Goal: Task Accomplishment & Management: Use online tool/utility

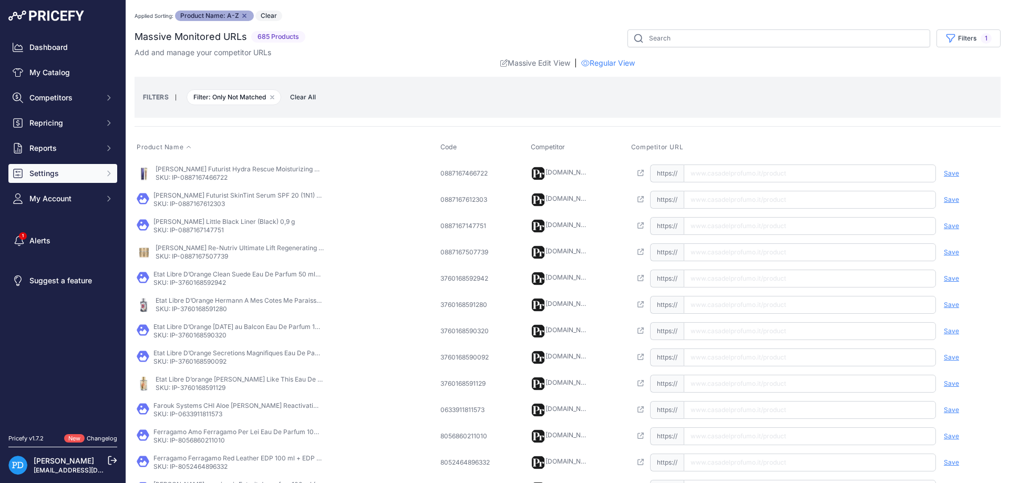
scroll to position [228, 0]
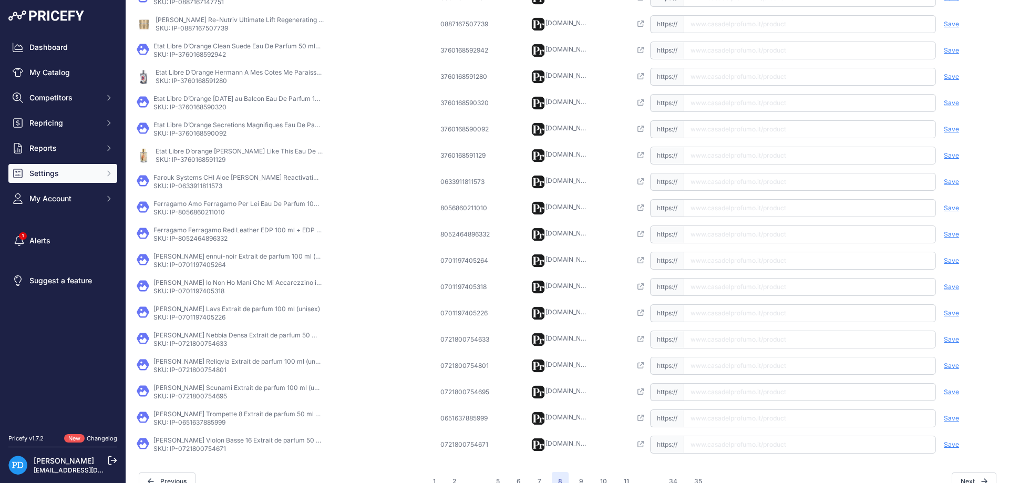
click at [93, 170] on span "Settings" at bounding box center [63, 173] width 69 height 11
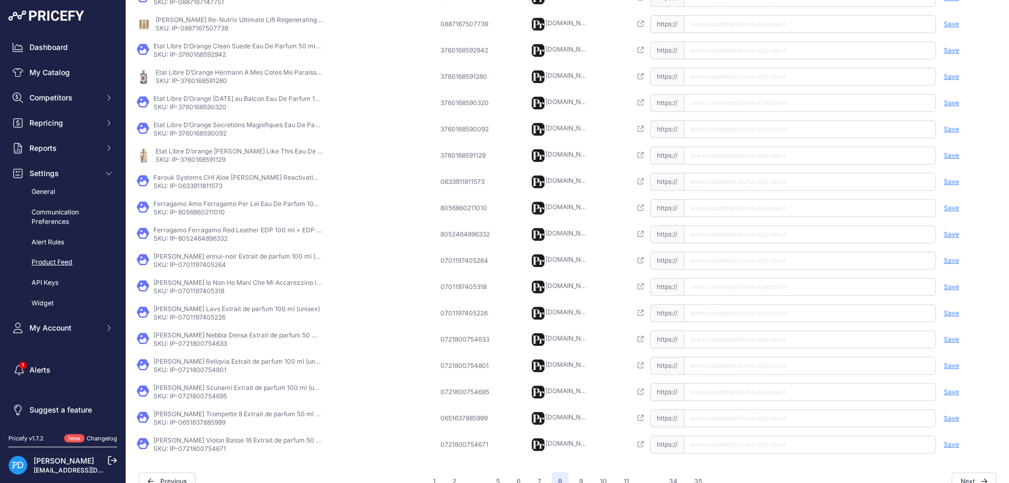
click at [72, 262] on link "Product Feed" at bounding box center [62, 262] width 109 height 18
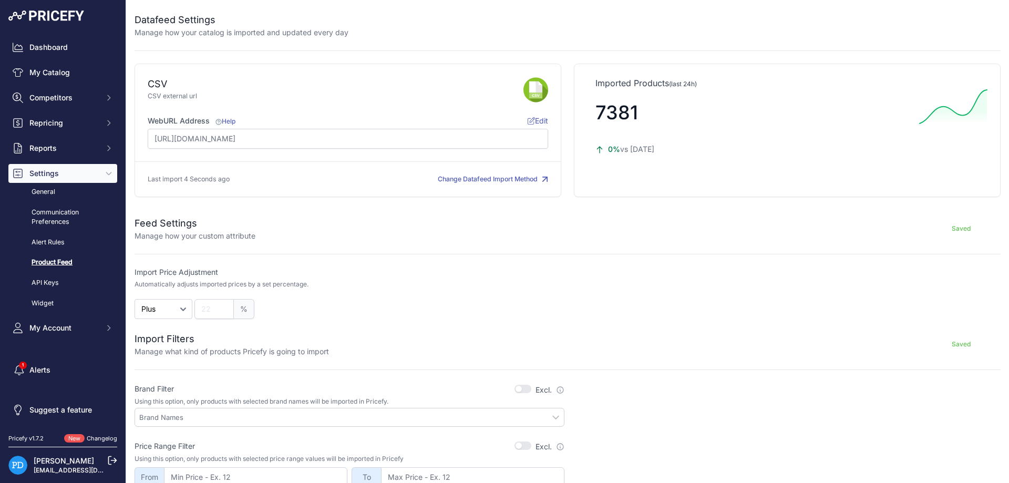
scroll to position [269, 0]
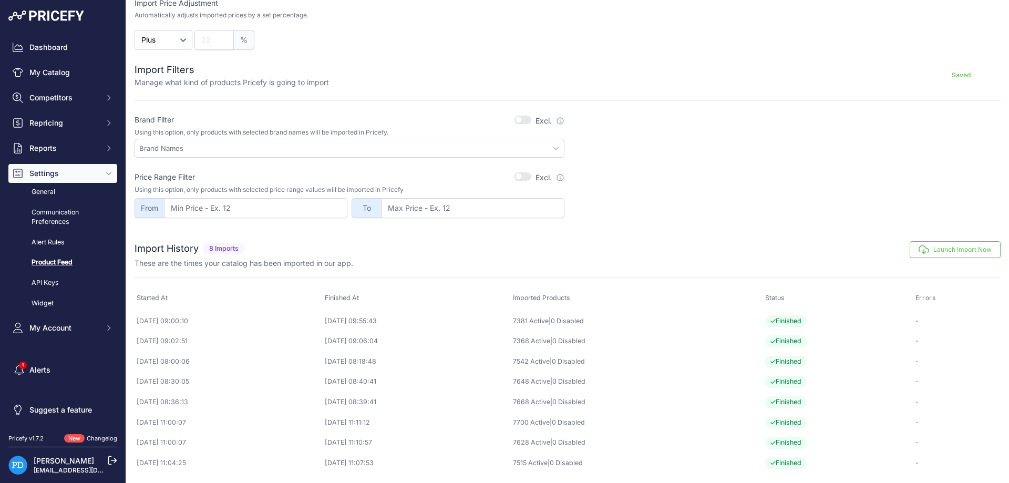
click at [950, 249] on button "Launch Import Now" at bounding box center [955, 249] width 91 height 17
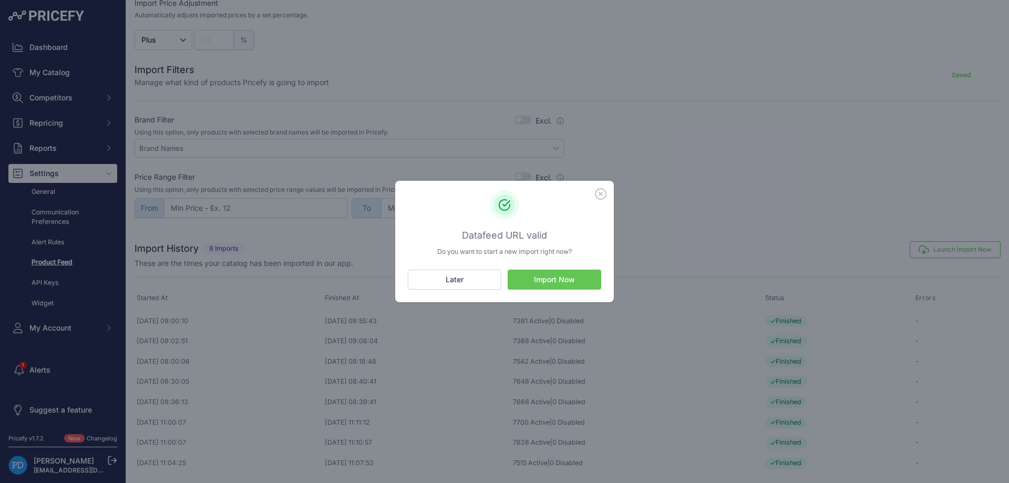
click at [588, 277] on button "Import Now" at bounding box center [555, 280] width 94 height 20
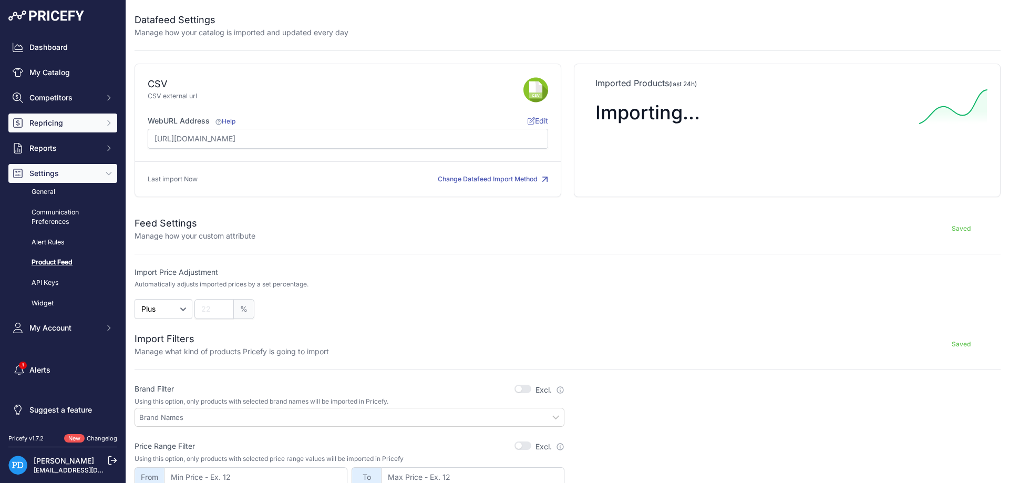
click at [57, 125] on span "Repricing" at bounding box center [63, 123] width 69 height 11
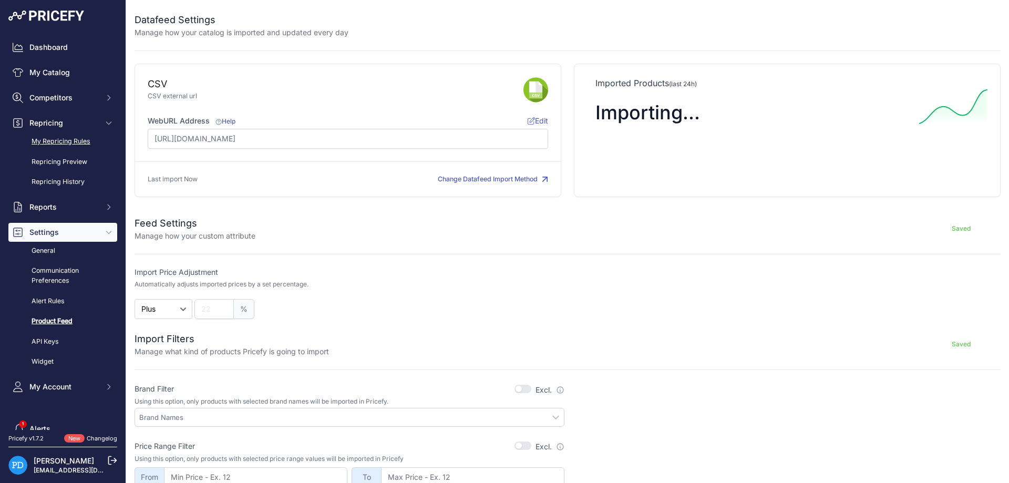
click at [55, 142] on link "My Repricing Rules" at bounding box center [62, 141] width 109 height 18
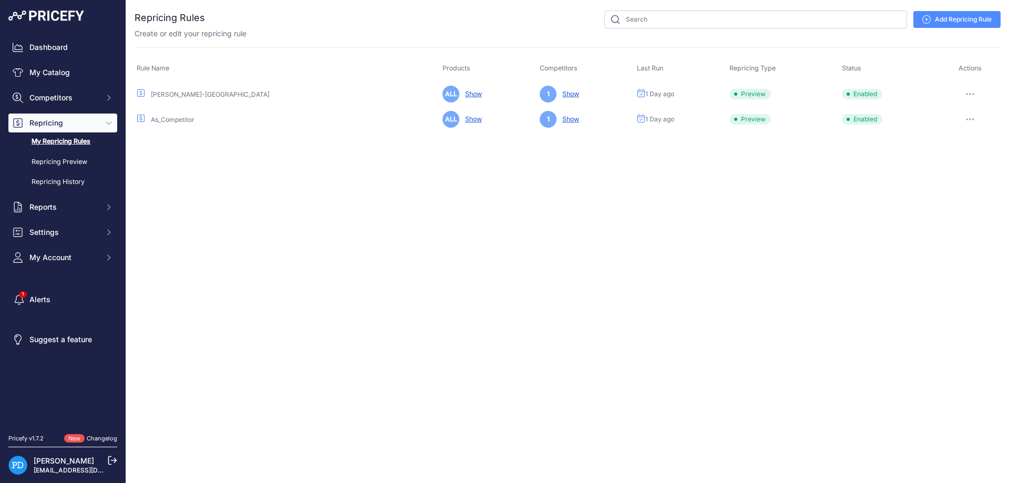
click at [973, 94] on icon "button" at bounding box center [973, 94] width 1 height 1
click at [966, 148] on button "Reprice Now" at bounding box center [964, 149] width 67 height 17
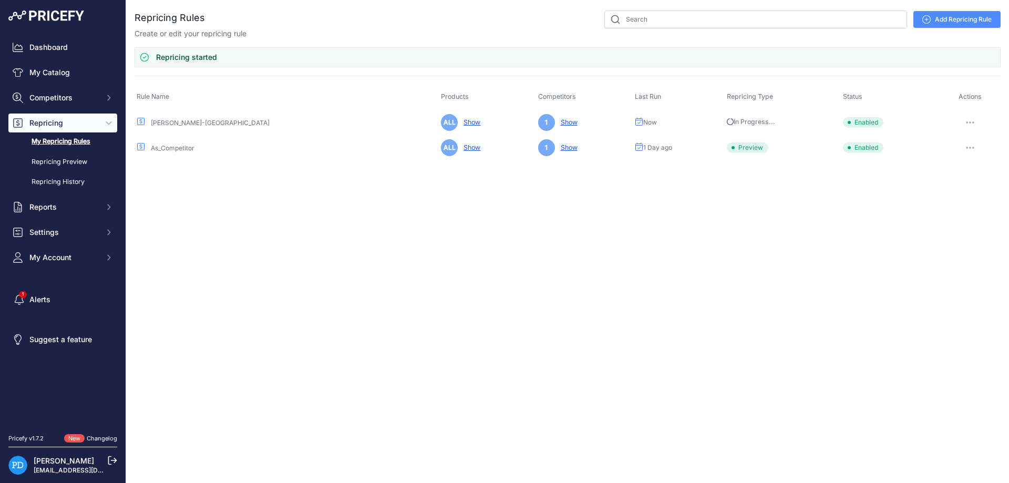
click at [972, 146] on button "button" at bounding box center [970, 147] width 21 height 15
click at [952, 205] on button "Reprice Now" at bounding box center [964, 203] width 67 height 17
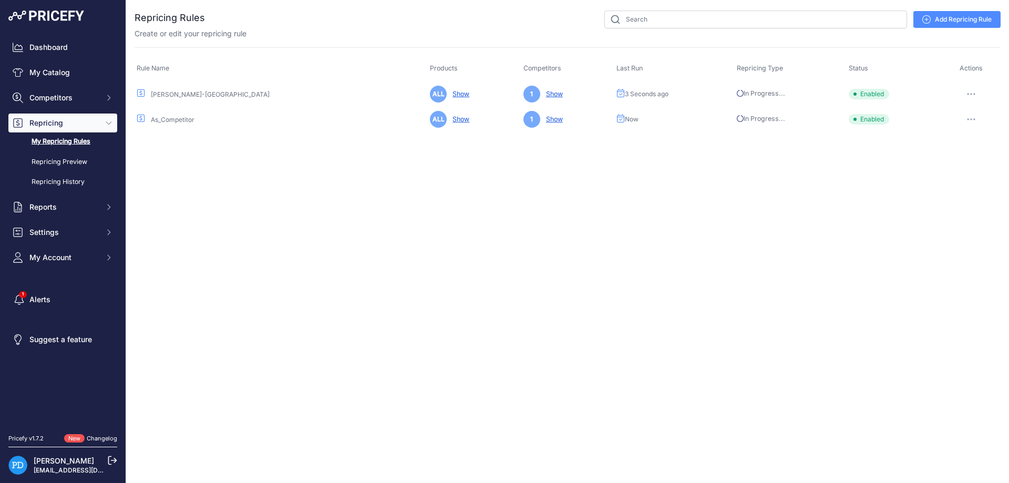
click at [750, 229] on div "Close You are not connected to the internet." at bounding box center [567, 241] width 883 height 483
